Goal: Go to known website: Access a specific website the user already knows

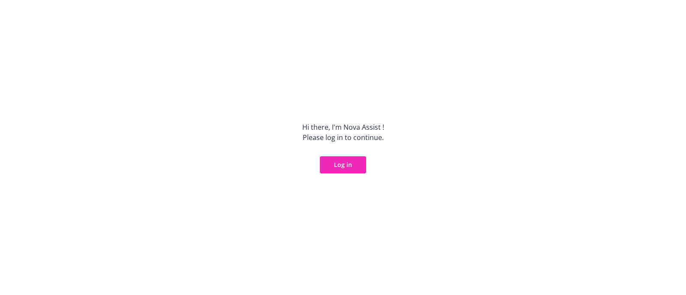
click at [333, 163] on button "Log in" at bounding box center [343, 164] width 46 height 17
click at [351, 163] on button "Log in" at bounding box center [343, 164] width 46 height 17
